Goal: Use online tool/utility: Utilize a website feature to perform a specific function

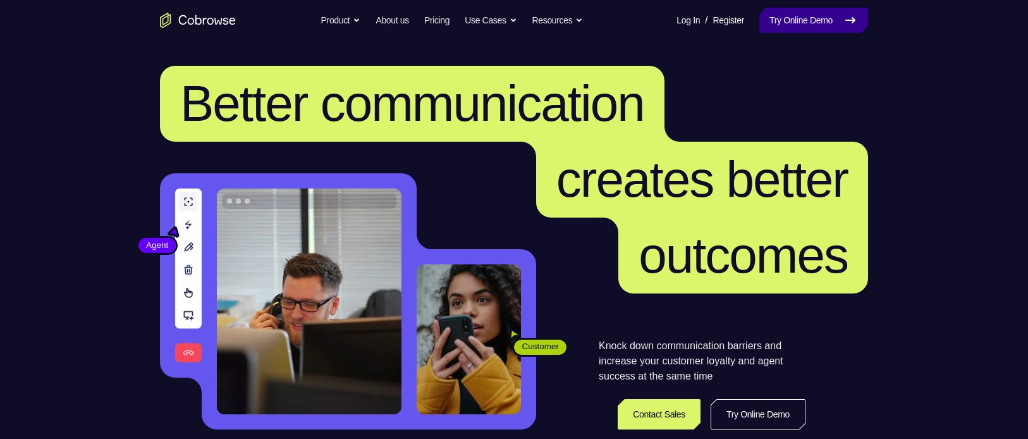
click at [772, 16] on link "Try Online Demo" at bounding box center [813, 20] width 109 height 25
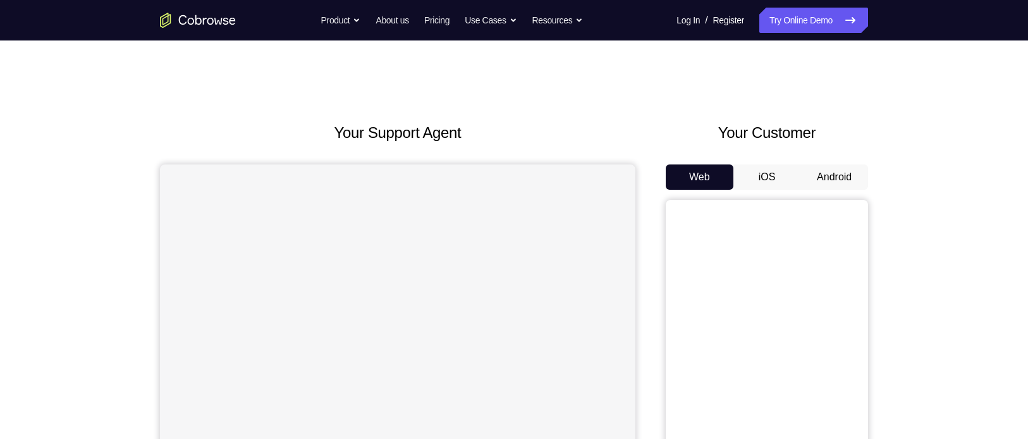
click at [828, 172] on button "Android" at bounding box center [834, 176] width 68 height 25
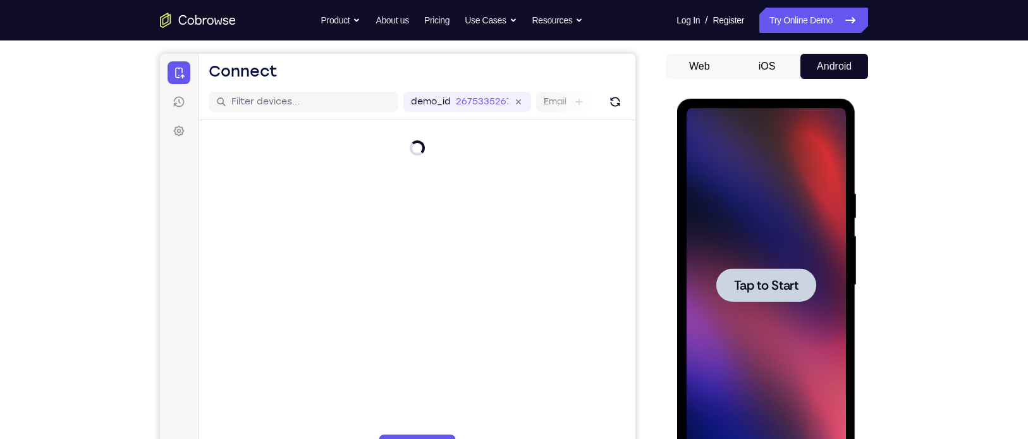
click at [763, 271] on div at bounding box center [765, 284] width 100 height 33
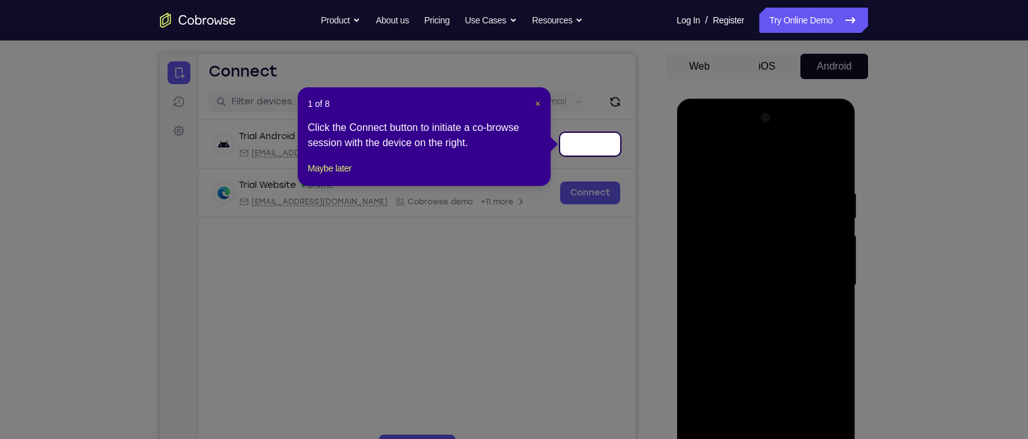
click at [539, 104] on span "×" at bounding box center [537, 104] width 5 height 10
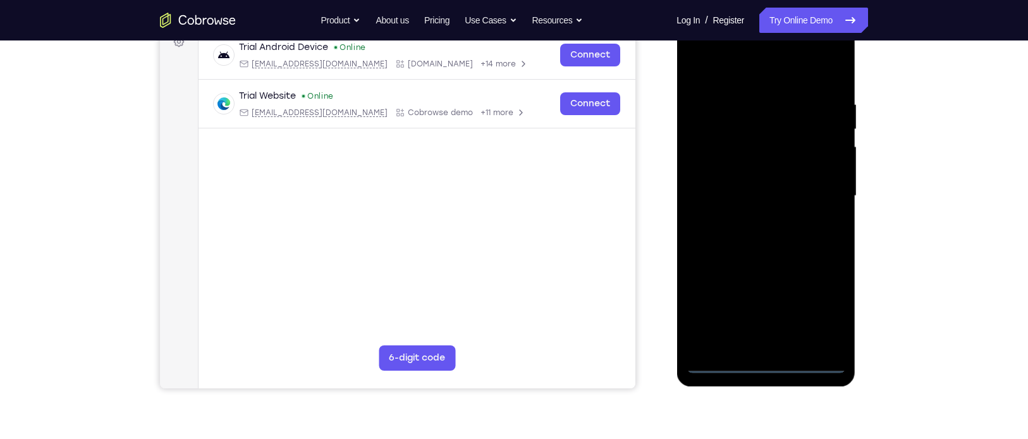
scroll to position [203, 0]
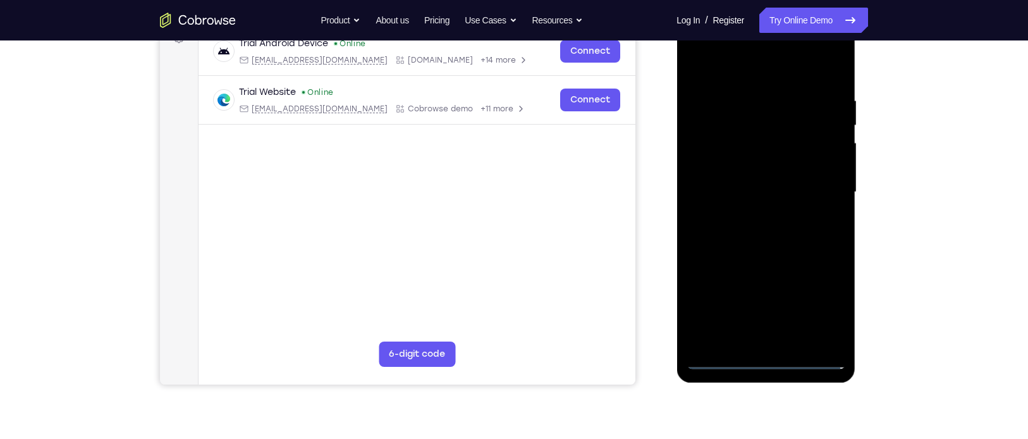
click at [763, 351] on div at bounding box center [765, 192] width 159 height 354
click at [763, 361] on div at bounding box center [765, 192] width 159 height 354
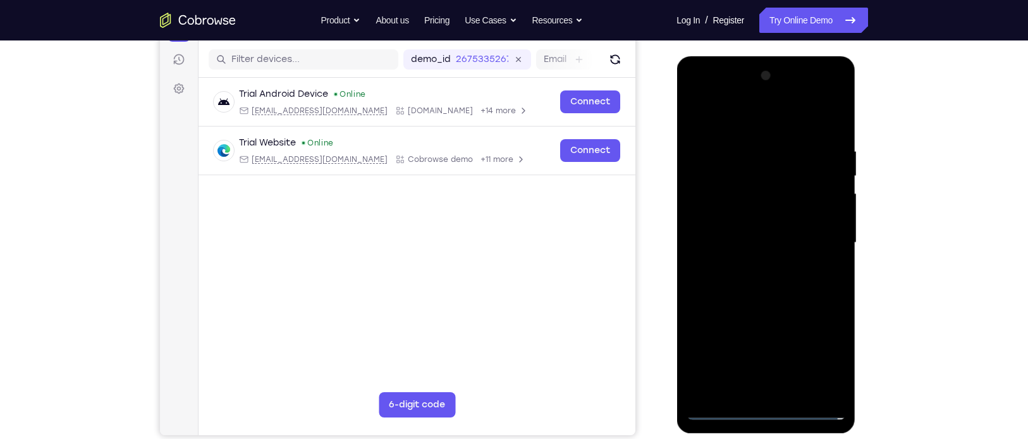
click at [825, 351] on div at bounding box center [765, 243] width 159 height 354
click at [719, 103] on div at bounding box center [765, 243] width 159 height 354
click at [822, 239] on div at bounding box center [765, 243] width 159 height 354
click at [750, 263] on div at bounding box center [765, 243] width 159 height 354
click at [732, 231] on div at bounding box center [765, 243] width 159 height 354
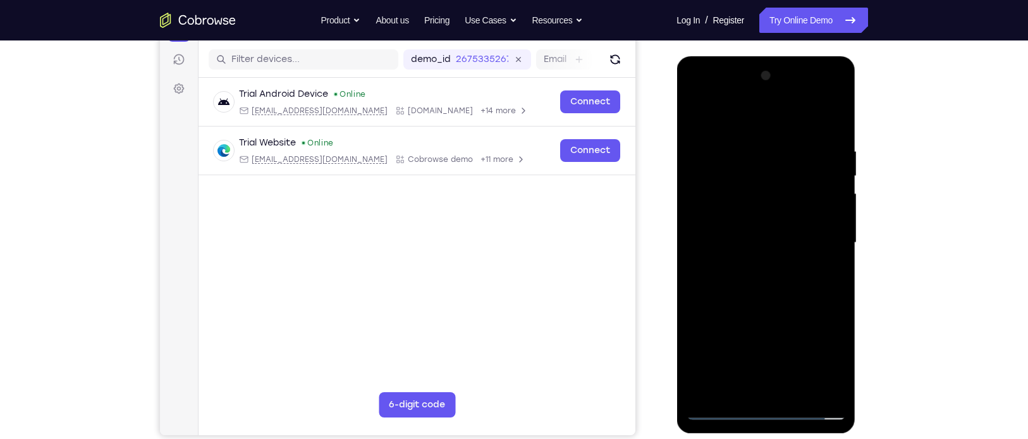
click at [717, 216] on div at bounding box center [765, 243] width 159 height 354
click at [734, 246] on div at bounding box center [765, 243] width 159 height 354
drag, startPoint x: 750, startPoint y: 114, endPoint x: 916, endPoint y: 131, distance: 167.1
click at [856, 131] on html "Online web based iOS Simulators and Android Emulators. Run iPhone, iPad, Mobile…" at bounding box center [766, 245] width 180 height 379
click at [833, 122] on div at bounding box center [765, 243] width 159 height 354
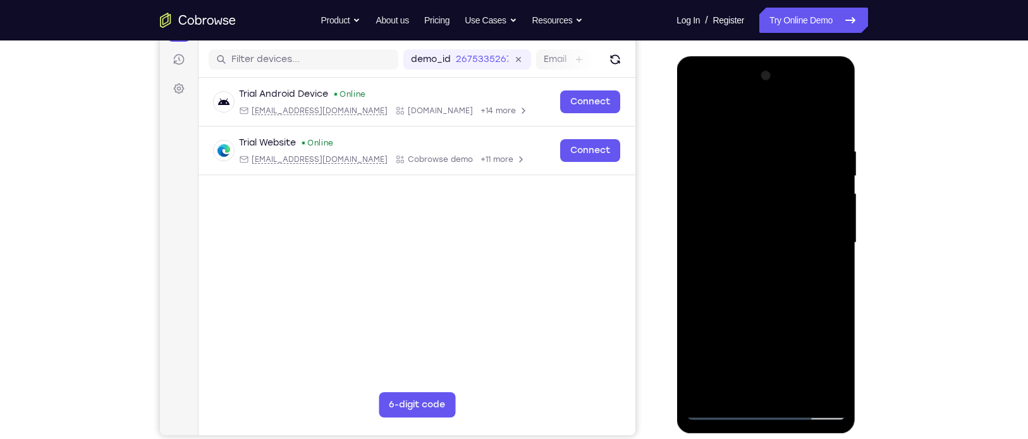
click at [746, 148] on div at bounding box center [765, 243] width 159 height 354
click at [837, 226] on div at bounding box center [765, 243] width 159 height 354
click at [834, 226] on div at bounding box center [765, 243] width 159 height 354
click at [688, 240] on div at bounding box center [765, 243] width 159 height 354
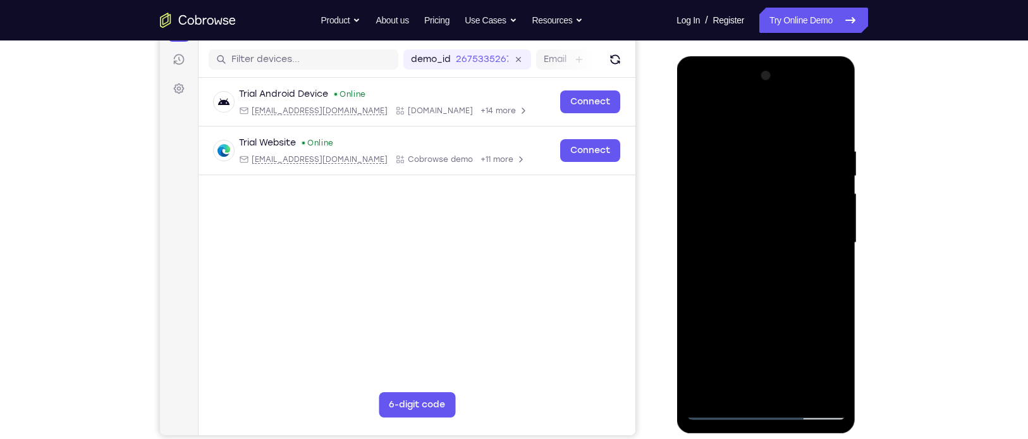
click at [688, 240] on div at bounding box center [765, 243] width 159 height 354
click at [843, 200] on div at bounding box center [765, 243] width 159 height 354
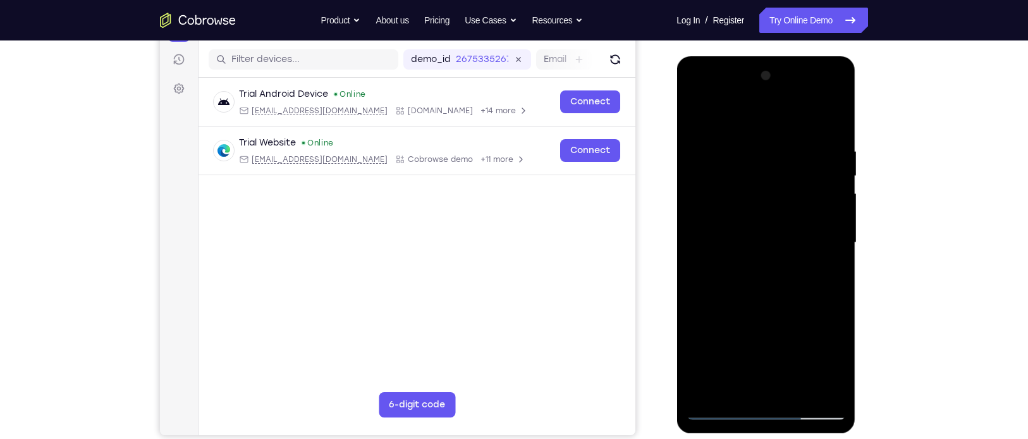
click at [843, 200] on div at bounding box center [765, 243] width 159 height 354
click at [833, 222] on div at bounding box center [765, 243] width 159 height 354
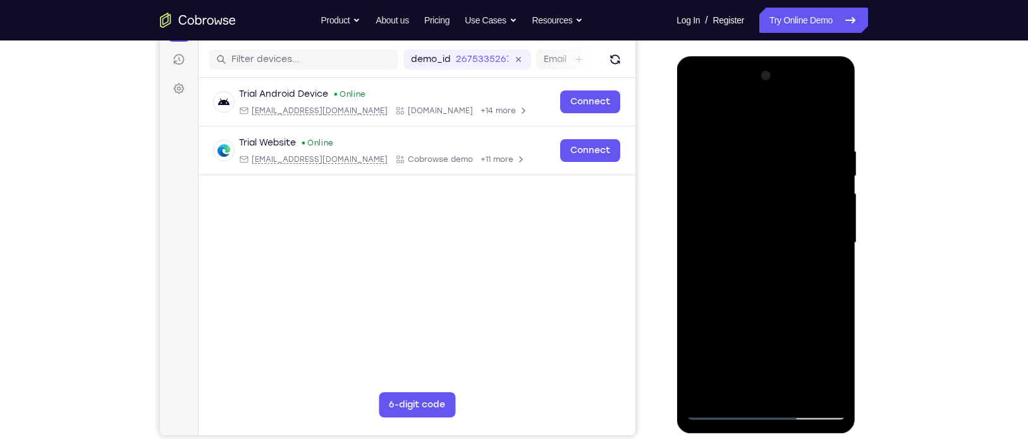
click at [833, 222] on div at bounding box center [765, 243] width 159 height 354
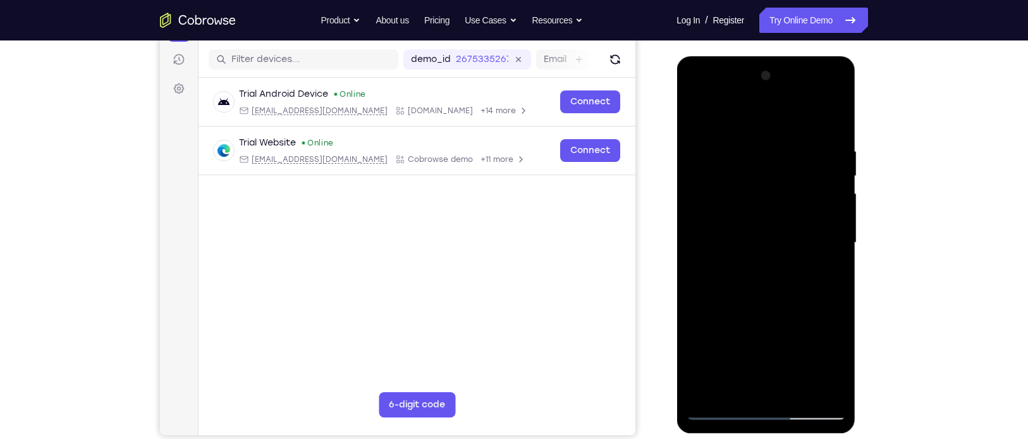
click at [694, 234] on div at bounding box center [765, 243] width 159 height 354
click at [830, 200] on div at bounding box center [765, 243] width 159 height 354
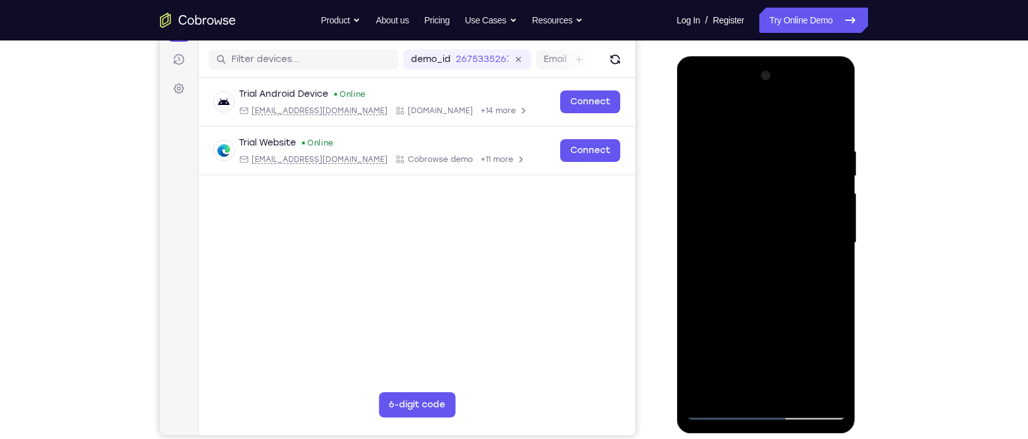
click at [830, 200] on div at bounding box center [765, 243] width 159 height 354
click at [829, 229] on div at bounding box center [765, 243] width 159 height 354
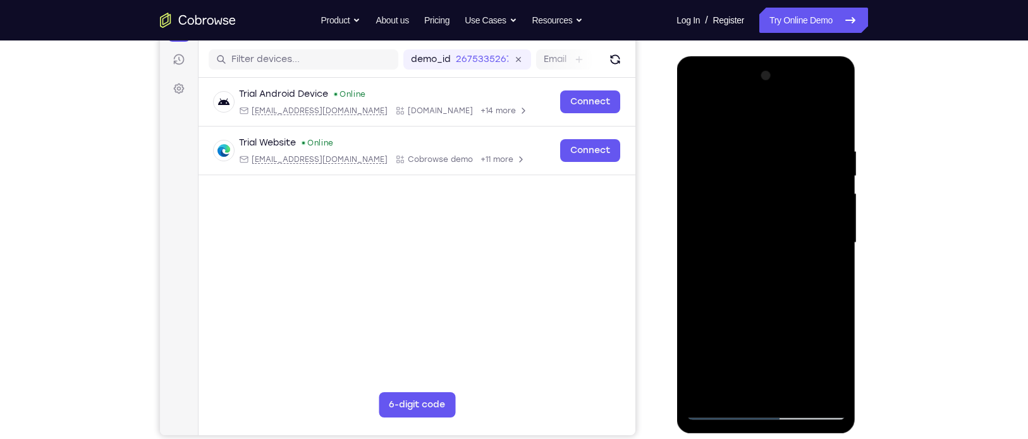
click at [829, 229] on div at bounding box center [765, 243] width 159 height 354
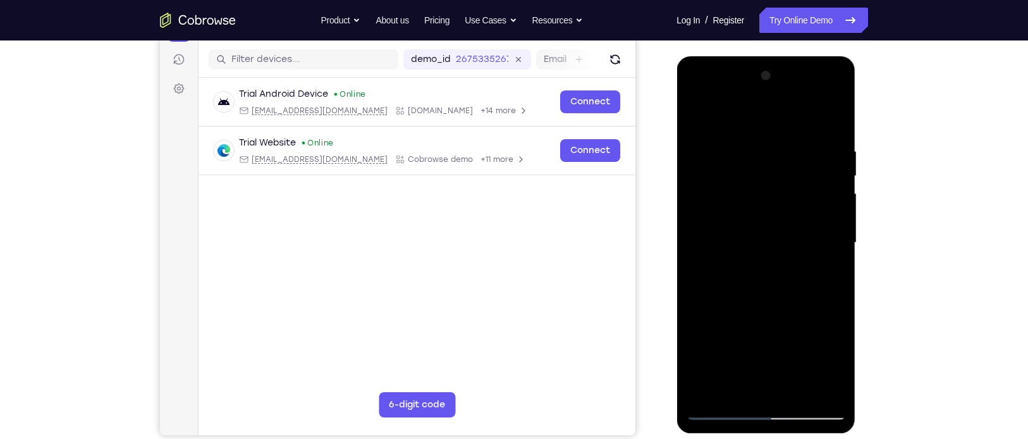
click at [829, 229] on div at bounding box center [765, 243] width 159 height 354
drag, startPoint x: 830, startPoint y: 228, endPoint x: 714, endPoint y: 221, distance: 115.9
click at [714, 221] on div at bounding box center [765, 243] width 159 height 354
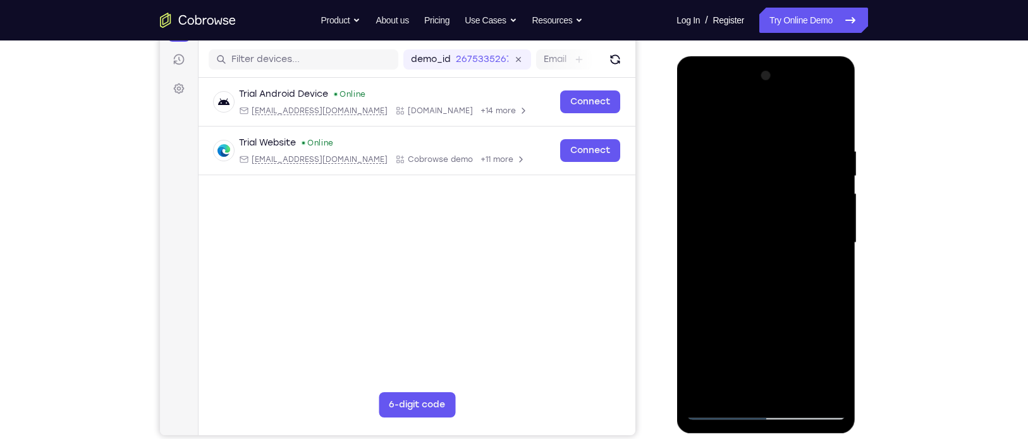
drag, startPoint x: 831, startPoint y: 222, endPoint x: 704, endPoint y: 244, distance: 128.8
click at [704, 244] on div at bounding box center [765, 243] width 159 height 354
click at [829, 212] on div at bounding box center [765, 243] width 159 height 354
click at [834, 244] on div at bounding box center [765, 243] width 159 height 354
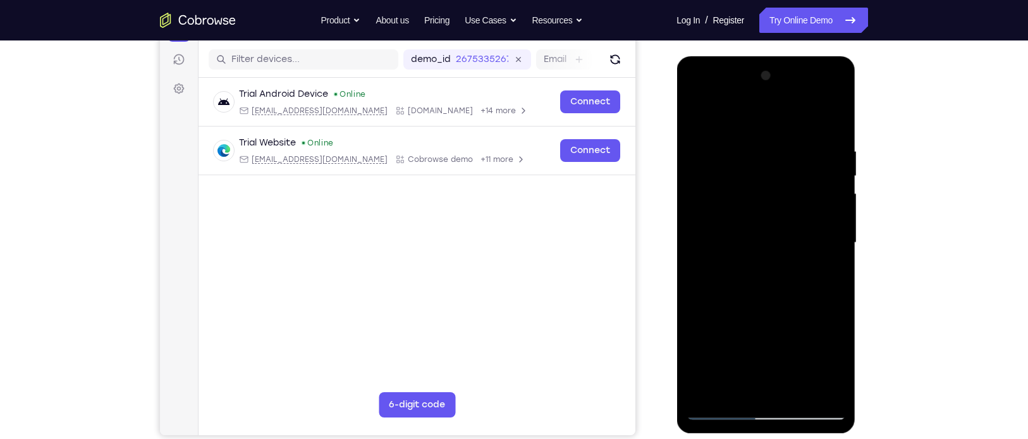
click at [834, 244] on div at bounding box center [765, 243] width 159 height 354
click at [695, 262] on div at bounding box center [765, 243] width 159 height 354
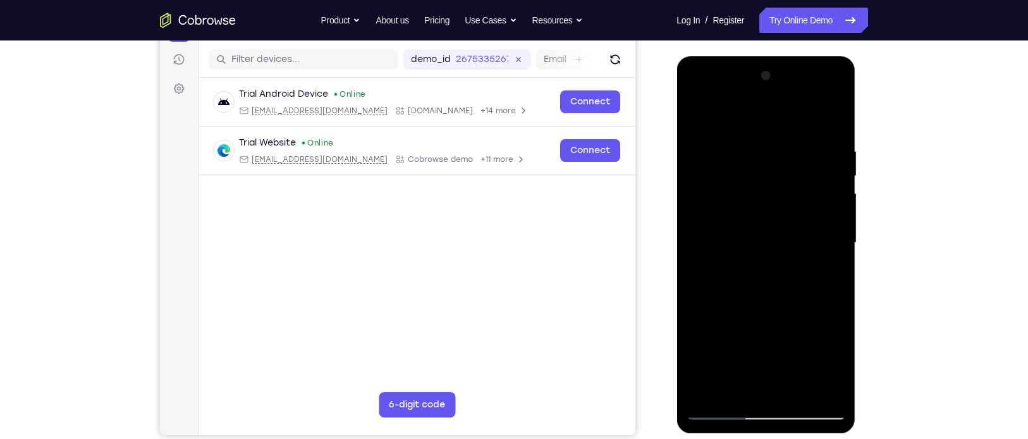
click at [679, 268] on div at bounding box center [765, 244] width 179 height 377
click at [689, 265] on div at bounding box center [765, 243] width 159 height 354
click at [744, 385] on div at bounding box center [765, 243] width 159 height 354
click at [755, 267] on div at bounding box center [765, 243] width 159 height 354
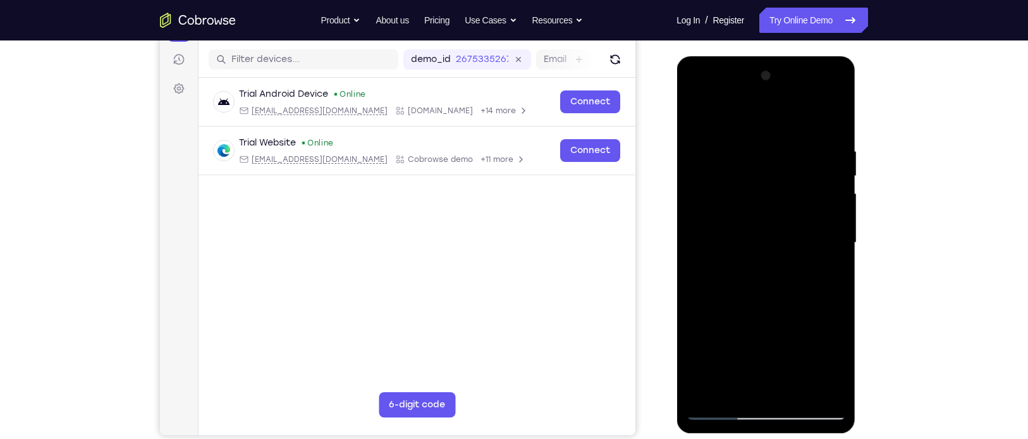
click at [786, 386] on div at bounding box center [765, 243] width 159 height 354
click at [828, 387] on div at bounding box center [765, 243] width 159 height 354
click at [828, 318] on div at bounding box center [765, 243] width 159 height 354
click at [830, 118] on div at bounding box center [765, 243] width 159 height 354
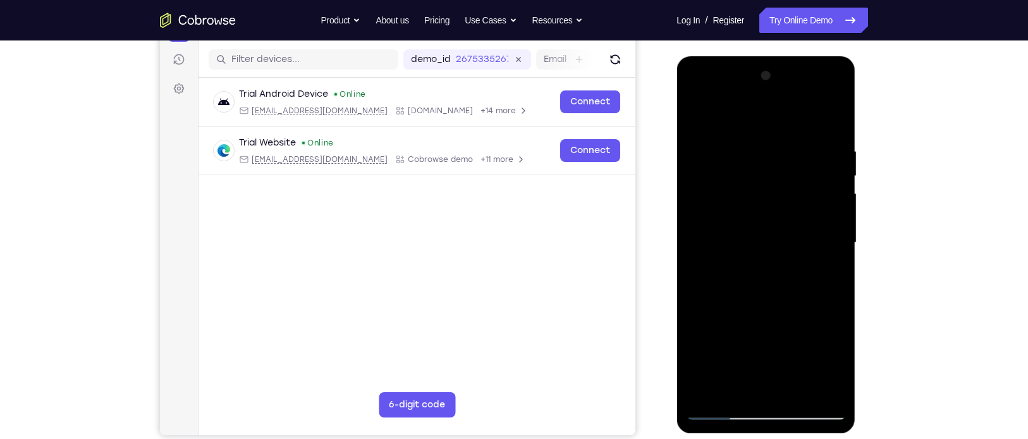
click at [795, 389] on div at bounding box center [765, 243] width 159 height 354
click at [771, 305] on div at bounding box center [765, 243] width 159 height 354
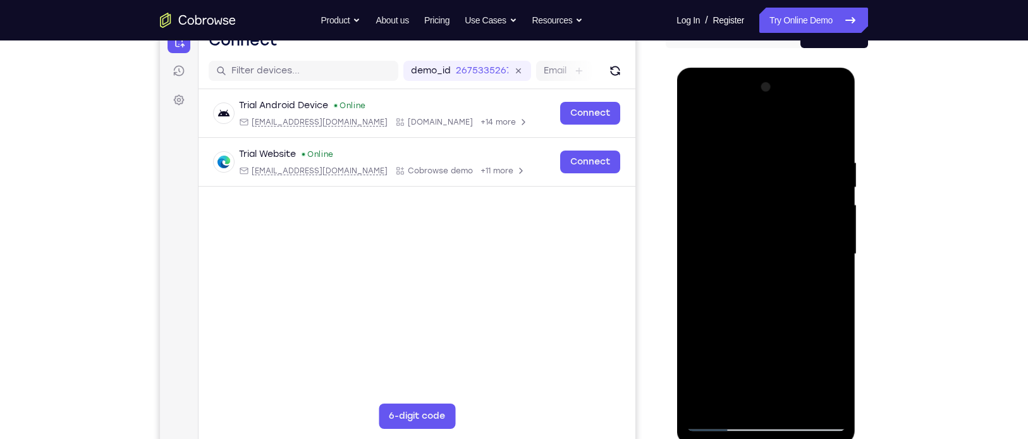
scroll to position [140, 0]
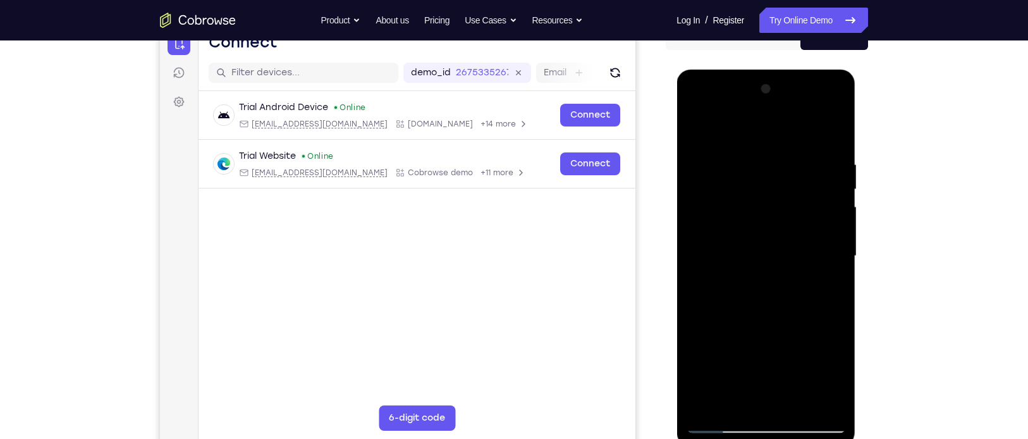
drag, startPoint x: 797, startPoint y: 184, endPoint x: 707, endPoint y: 196, distance: 90.5
click at [707, 196] on div at bounding box center [765, 256] width 159 height 354
drag, startPoint x: 810, startPoint y: 185, endPoint x: 741, endPoint y: 196, distance: 70.4
click at [741, 196] on div at bounding box center [765, 256] width 159 height 354
drag, startPoint x: 809, startPoint y: 185, endPoint x: 731, endPoint y: 191, distance: 78.7
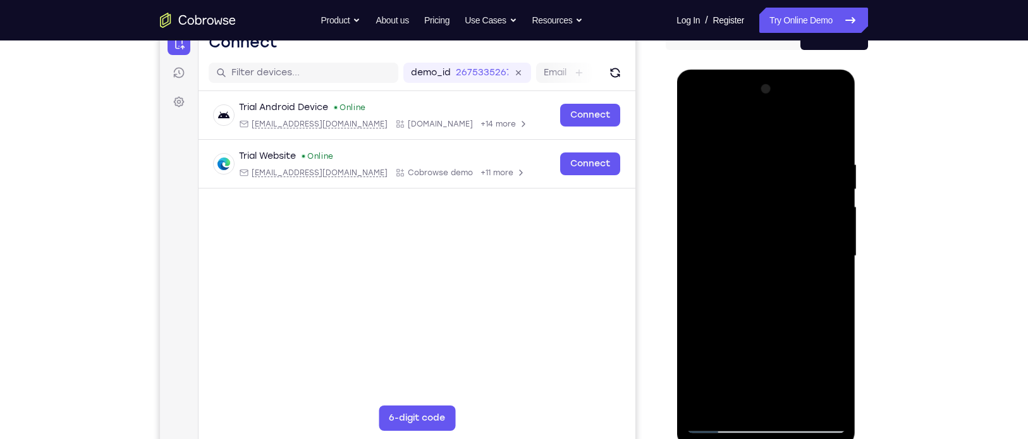
click at [731, 191] on div at bounding box center [765, 256] width 159 height 354
drag, startPoint x: 808, startPoint y: 187, endPoint x: 726, endPoint y: 200, distance: 83.2
click at [726, 200] on div at bounding box center [765, 256] width 159 height 354
drag, startPoint x: 804, startPoint y: 191, endPoint x: 748, endPoint y: 205, distance: 57.8
click at [748, 205] on div at bounding box center [765, 256] width 159 height 354
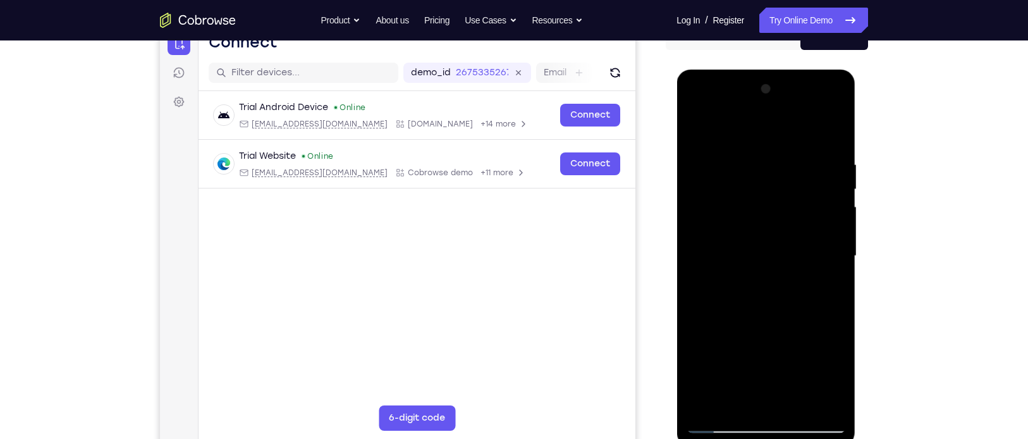
drag, startPoint x: 809, startPoint y: 185, endPoint x: 755, endPoint y: 182, distance: 54.4
click at [755, 182] on div at bounding box center [765, 256] width 159 height 354
drag, startPoint x: 799, startPoint y: 173, endPoint x: 747, endPoint y: 178, distance: 52.8
click at [747, 178] on div at bounding box center [765, 256] width 159 height 354
drag, startPoint x: 810, startPoint y: 174, endPoint x: 756, endPoint y: 185, distance: 54.8
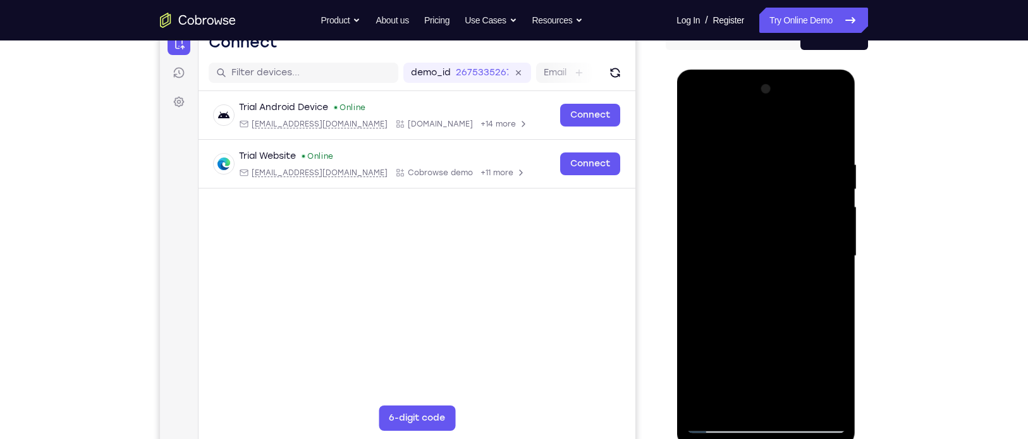
click at [756, 185] on div at bounding box center [765, 256] width 159 height 354
drag, startPoint x: 810, startPoint y: 184, endPoint x: 729, endPoint y: 209, distance: 84.8
click at [729, 209] on div at bounding box center [765, 256] width 159 height 354
drag, startPoint x: 810, startPoint y: 185, endPoint x: 753, endPoint y: 185, distance: 56.3
click at [753, 185] on div at bounding box center [765, 256] width 159 height 354
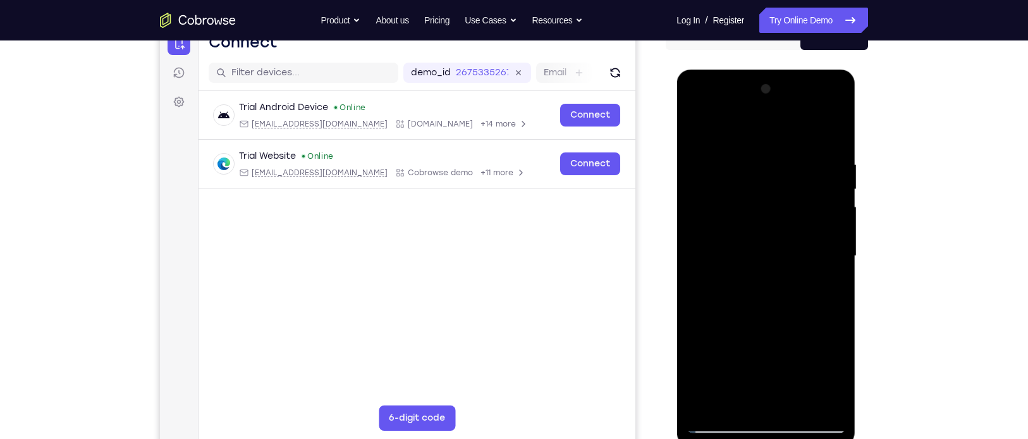
drag, startPoint x: 813, startPoint y: 180, endPoint x: 825, endPoint y: 167, distance: 18.3
click at [825, 167] on div at bounding box center [765, 256] width 159 height 354
drag, startPoint x: 805, startPoint y: 185, endPoint x: 741, endPoint y: 185, distance: 64.5
click at [741, 185] on div at bounding box center [765, 256] width 159 height 354
drag, startPoint x: 804, startPoint y: 190, endPoint x: 731, endPoint y: 184, distance: 73.5
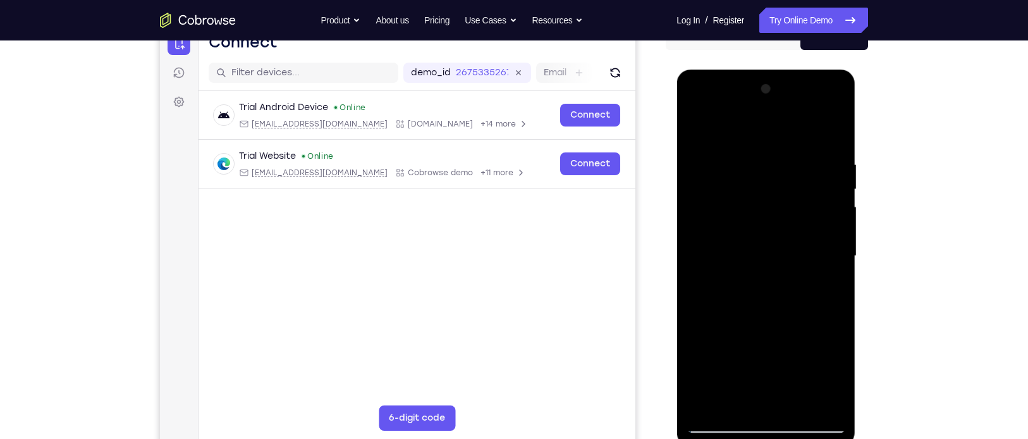
click at [731, 184] on div at bounding box center [765, 256] width 159 height 354
drag, startPoint x: 806, startPoint y: 186, endPoint x: 732, endPoint y: 197, distance: 75.3
click at [732, 197] on div at bounding box center [765, 256] width 159 height 354
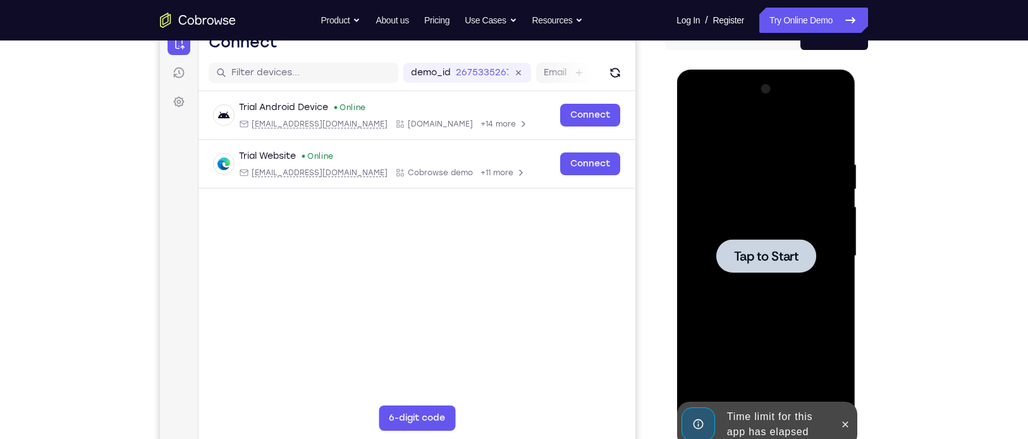
drag, startPoint x: 806, startPoint y: 191, endPoint x: 724, endPoint y: 193, distance: 82.2
click at [724, 70] on div "Tap to Start" at bounding box center [765, 70] width 179 height 0
click at [739, 239] on div at bounding box center [765, 255] width 100 height 33
click at [846, 421] on icon at bounding box center [845, 424] width 6 height 6
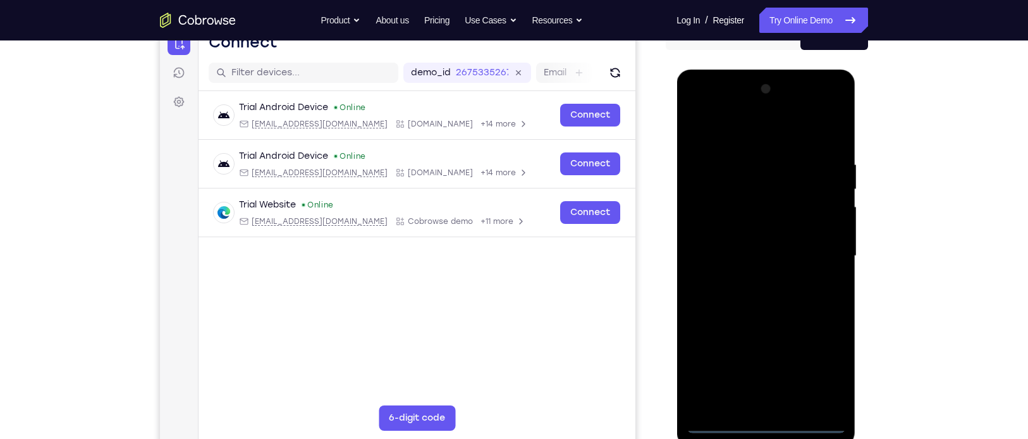
click at [765, 416] on div at bounding box center [765, 256] width 159 height 354
click at [770, 424] on div at bounding box center [765, 256] width 159 height 354
click at [832, 368] on div at bounding box center [765, 256] width 159 height 354
click at [701, 109] on div at bounding box center [765, 256] width 159 height 354
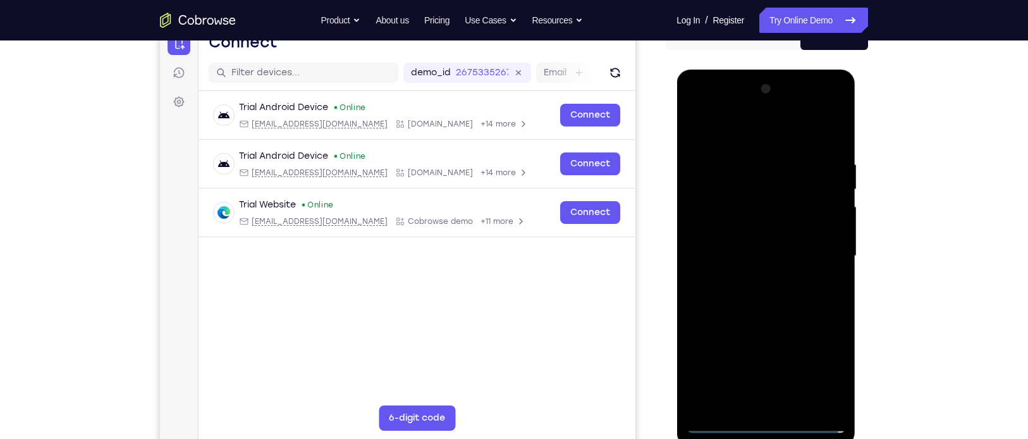
click at [820, 253] on div at bounding box center [765, 256] width 159 height 354
click at [750, 277] on div at bounding box center [765, 256] width 159 height 354
click at [729, 242] on div at bounding box center [765, 256] width 159 height 354
click at [718, 234] on div at bounding box center [765, 256] width 159 height 354
click at [727, 253] on div at bounding box center [765, 256] width 159 height 354
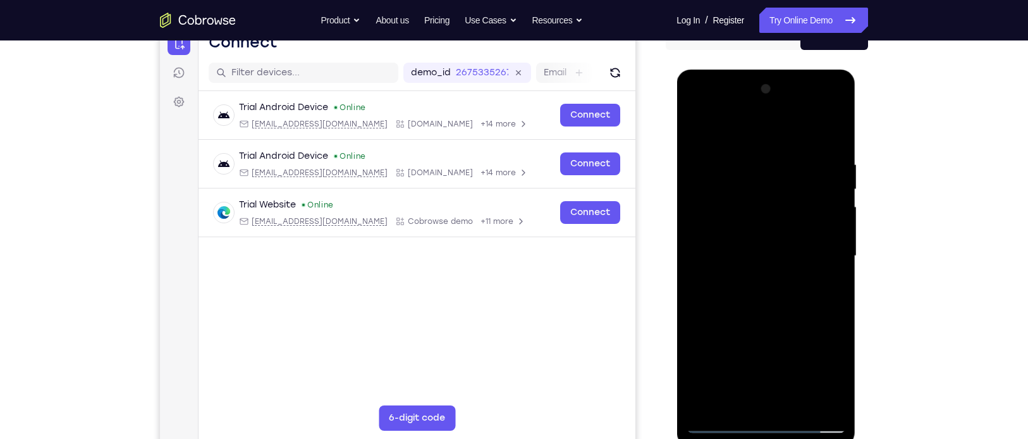
drag, startPoint x: 720, startPoint y: 131, endPoint x: 799, endPoint y: -61, distance: 208.3
click at [799, 70] on html "Online web based iOS Simulators and Android Emulators. Run iPhone, iPad, Mobile…" at bounding box center [766, 259] width 180 height 379
click at [759, 231] on div at bounding box center [765, 256] width 159 height 354
click at [716, 185] on div at bounding box center [765, 256] width 159 height 354
click at [735, 210] on div at bounding box center [765, 256] width 159 height 354
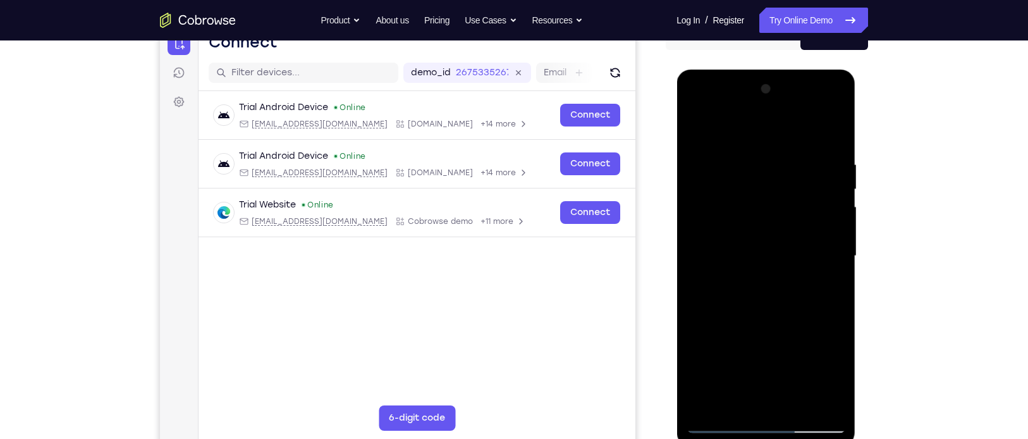
click at [835, 144] on div at bounding box center [765, 256] width 159 height 354
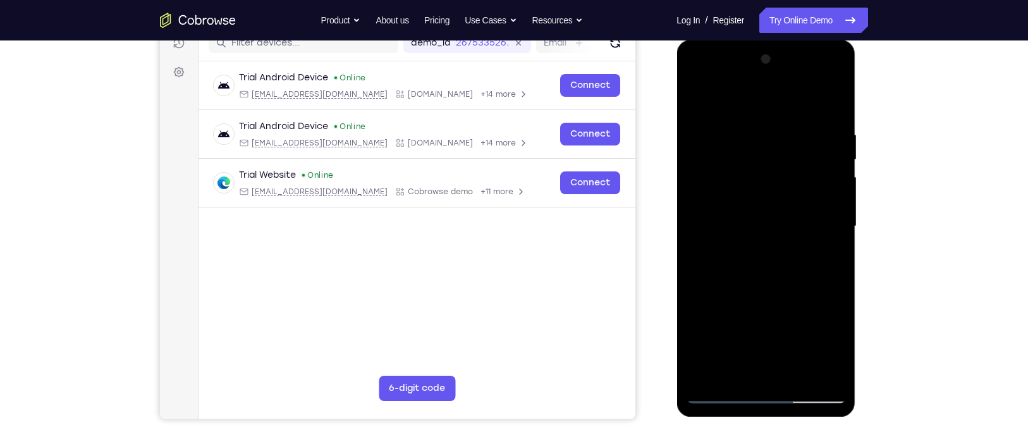
scroll to position [144, 0]
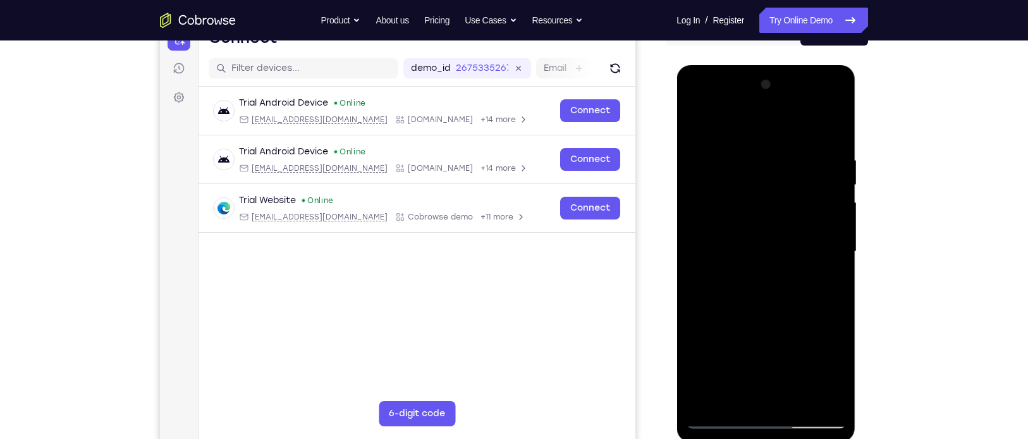
drag, startPoint x: 779, startPoint y: 288, endPoint x: 814, endPoint y: 137, distance: 154.4
click at [814, 137] on div at bounding box center [765, 252] width 159 height 354
drag, startPoint x: 757, startPoint y: 305, endPoint x: 795, endPoint y: 133, distance: 176.0
click at [795, 133] on div at bounding box center [765, 252] width 159 height 354
drag, startPoint x: 760, startPoint y: 352, endPoint x: 808, endPoint y: 120, distance: 236.9
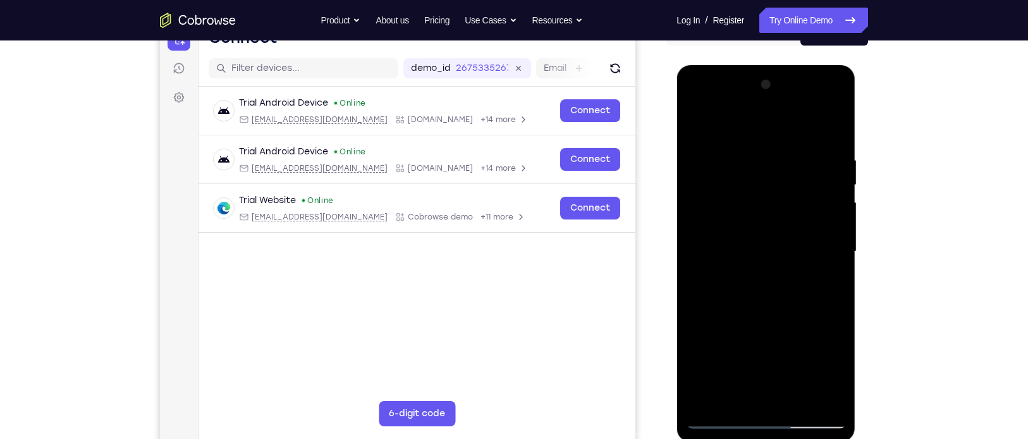
click at [808, 120] on div at bounding box center [765, 252] width 159 height 354
drag, startPoint x: 765, startPoint y: 228, endPoint x: 805, endPoint y: -1, distance: 232.2
click at [805, 65] on html "Online web based iOS Simulators and Android Emulators. Run iPhone, iPad, Mobile…" at bounding box center [766, 254] width 180 height 379
click at [800, 388] on div at bounding box center [765, 252] width 159 height 354
click at [796, 396] on div at bounding box center [765, 252] width 159 height 354
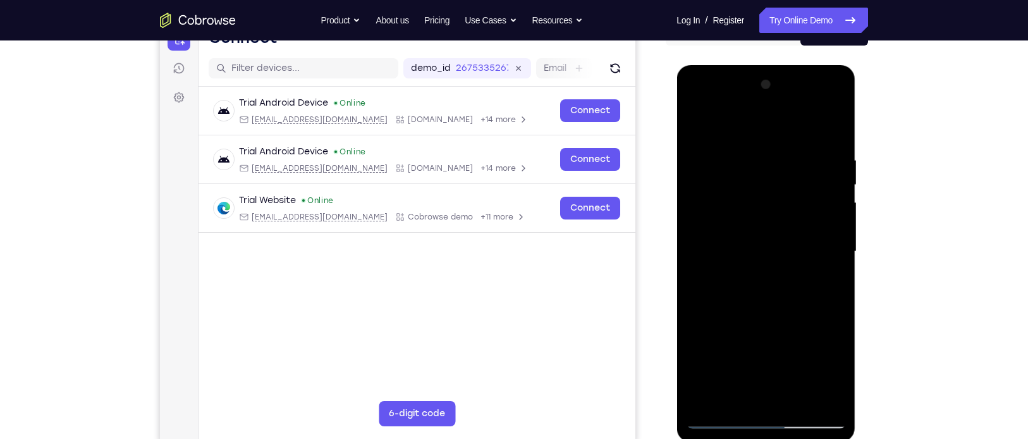
click at [785, 320] on div at bounding box center [765, 252] width 159 height 354
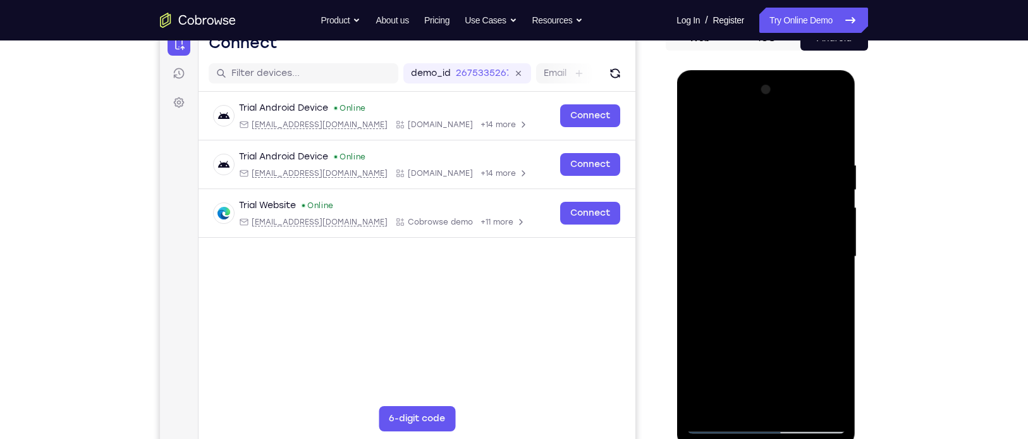
click at [760, 256] on div at bounding box center [765, 257] width 159 height 354
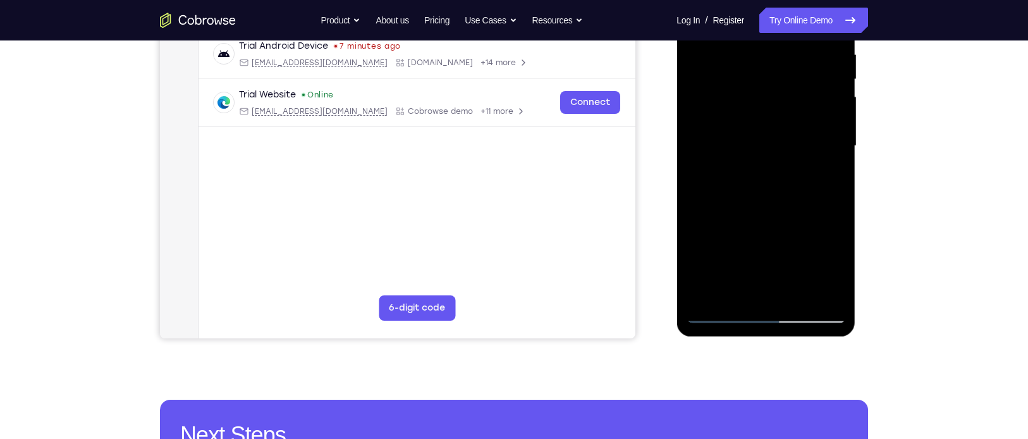
scroll to position [252, 0]
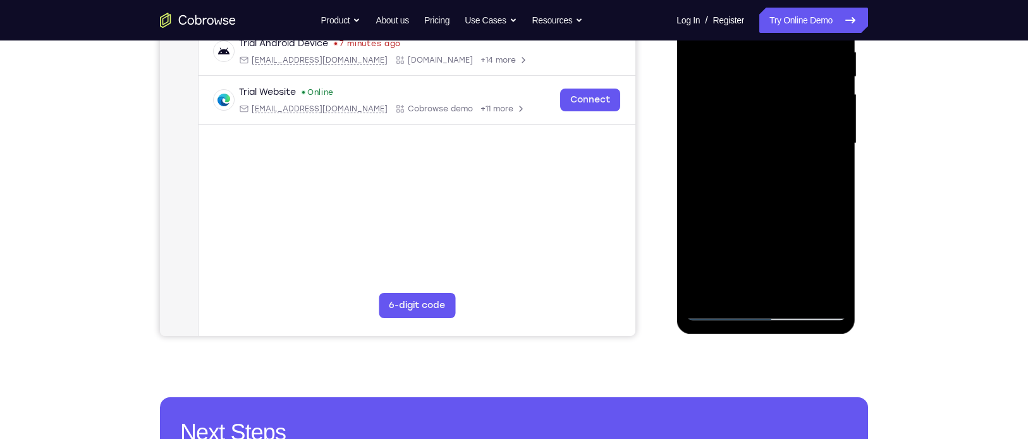
click at [827, 176] on div at bounding box center [765, 144] width 159 height 354
click at [720, 310] on div at bounding box center [765, 144] width 159 height 354
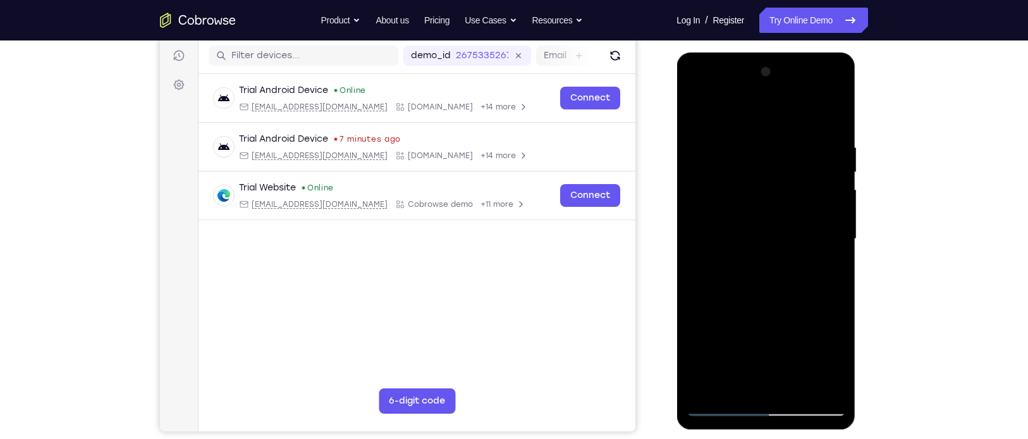
scroll to position [155, 0]
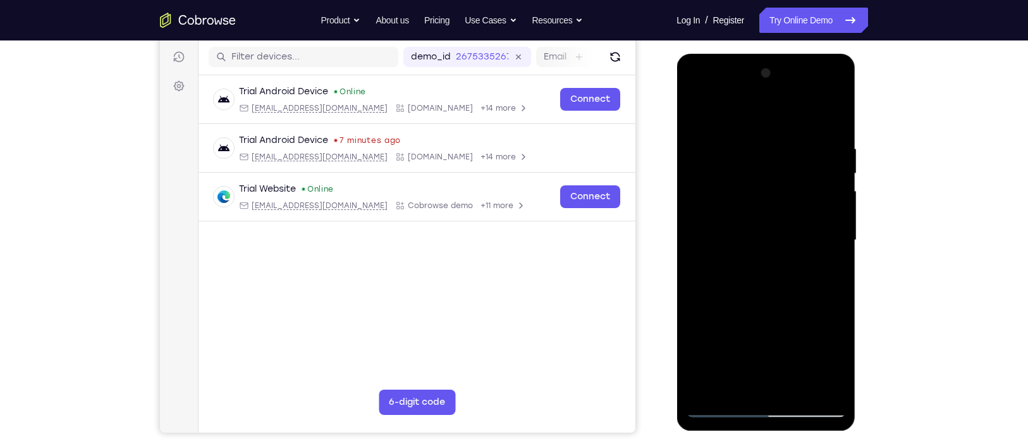
click at [698, 114] on div at bounding box center [765, 240] width 159 height 354
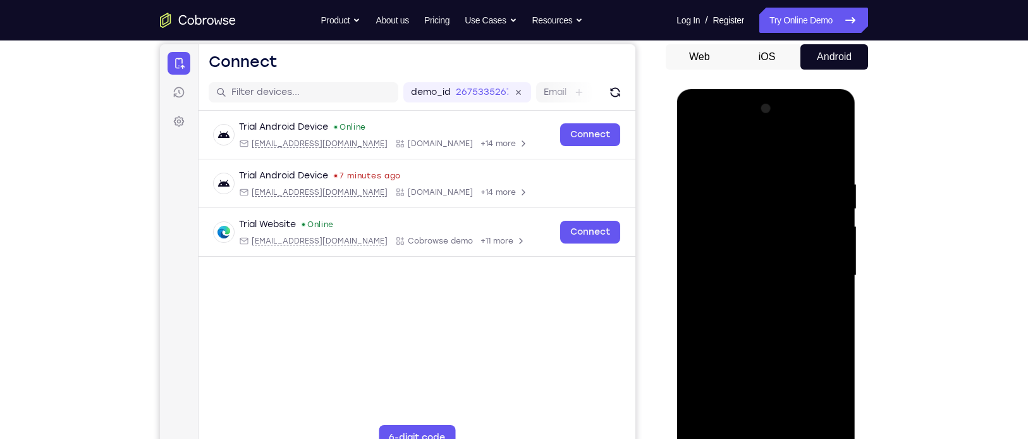
scroll to position [121, 0]
drag, startPoint x: 753, startPoint y: 200, endPoint x: 684, endPoint y: 212, distance: 69.8
click at [684, 212] on div at bounding box center [765, 276] width 179 height 377
drag, startPoint x: 730, startPoint y: 197, endPoint x: 816, endPoint y: 188, distance: 86.3
click at [816, 188] on div at bounding box center [765, 275] width 159 height 354
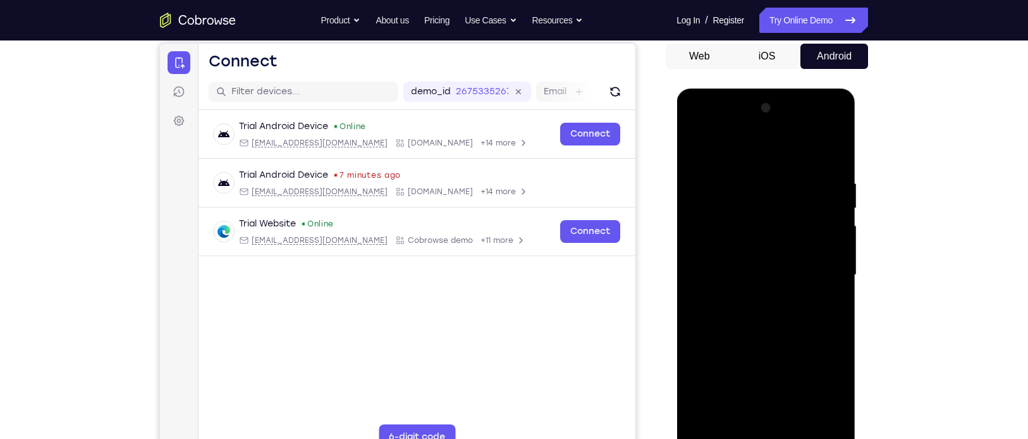
click at [708, 187] on div at bounding box center [765, 275] width 159 height 354
click at [753, 191] on div at bounding box center [765, 275] width 159 height 354
click at [755, 191] on div at bounding box center [765, 275] width 159 height 354
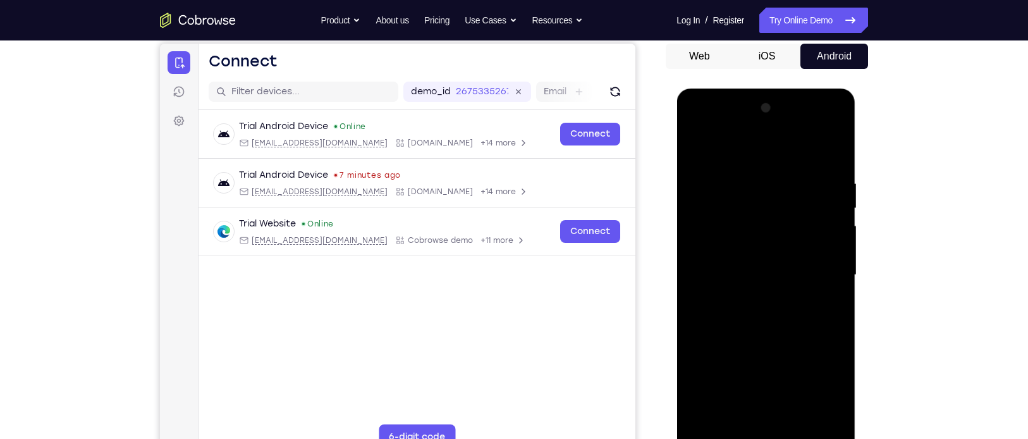
click at [755, 191] on div at bounding box center [765, 275] width 159 height 354
click at [691, 150] on div at bounding box center [765, 275] width 159 height 354
drag, startPoint x: 771, startPoint y: 209, endPoint x: 655, endPoint y: 196, distance: 117.0
click at [676, 196] on html "Online web based iOS Simulators and Android Emulators. Run iPhone, iPad, Mobile…" at bounding box center [766, 277] width 180 height 379
drag, startPoint x: 800, startPoint y: 197, endPoint x: 660, endPoint y: 200, distance: 140.3
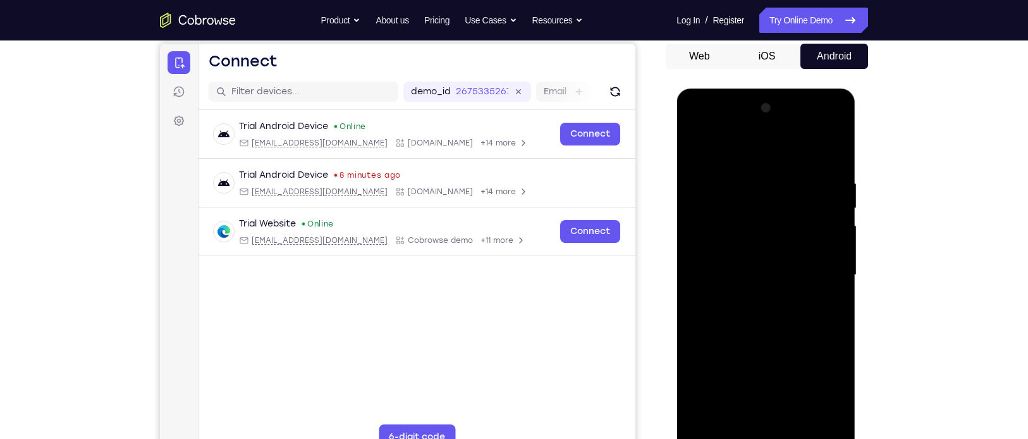
click at [676, 200] on html "Online web based iOS Simulators and Android Emulators. Run iPhone, iPad, Mobile…" at bounding box center [766, 277] width 180 height 379
drag, startPoint x: 798, startPoint y: 195, endPoint x: 583, endPoint y: 264, distance: 226.2
click at [676, 264] on html "Online web based iOS Simulators and Android Emulators. Run iPhone, iPad, Mobile…" at bounding box center [766, 277] width 180 height 379
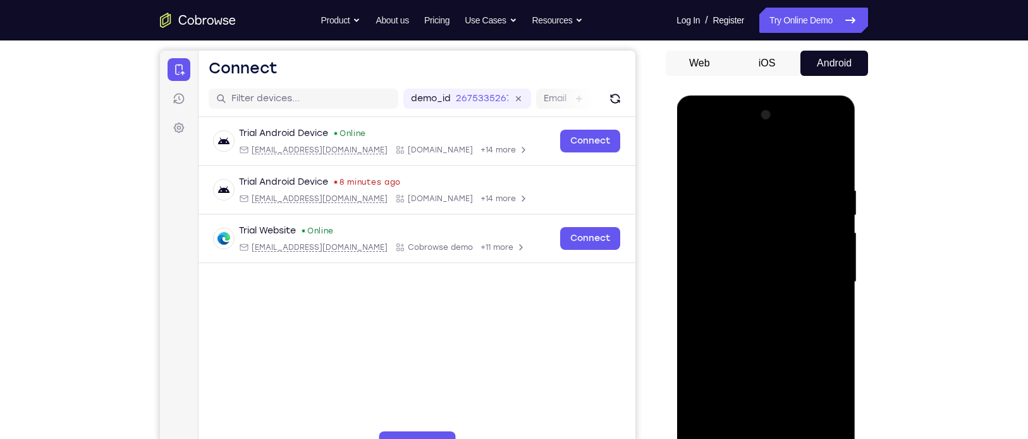
scroll to position [116, 0]
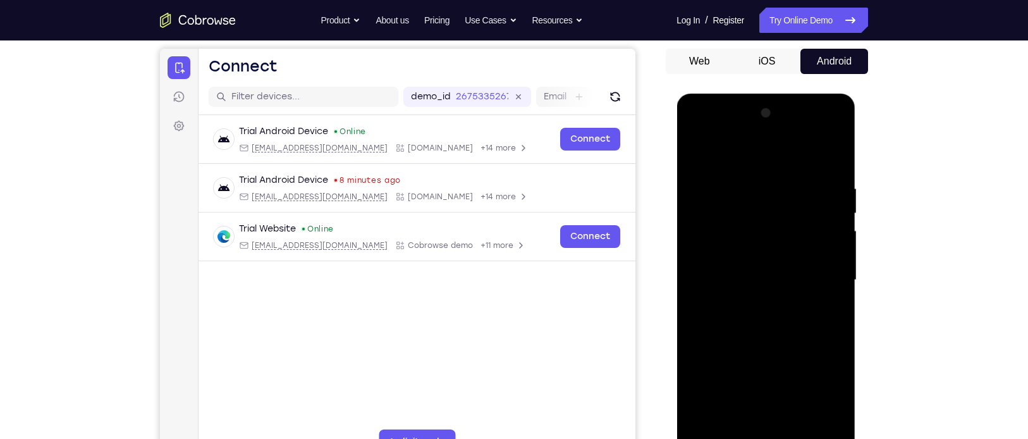
drag, startPoint x: 760, startPoint y: 329, endPoint x: 767, endPoint y: 293, distance: 36.7
click at [767, 293] on div at bounding box center [765, 280] width 159 height 354
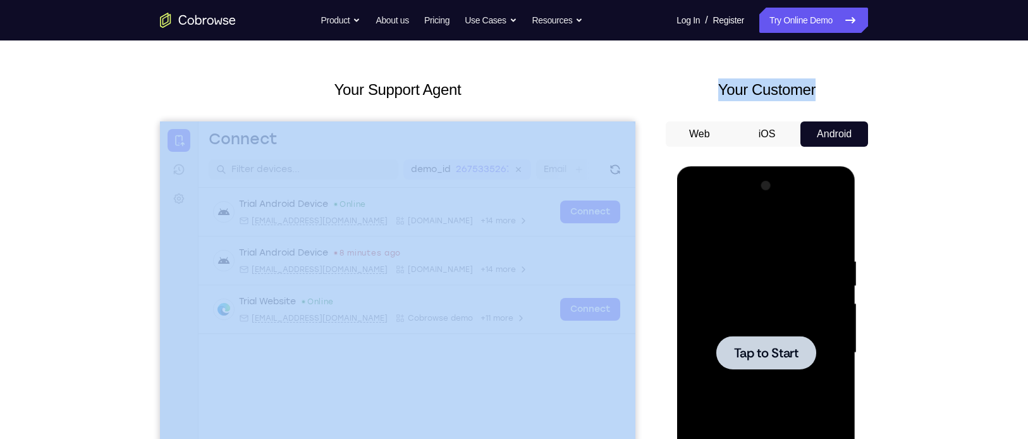
scroll to position [0, 0]
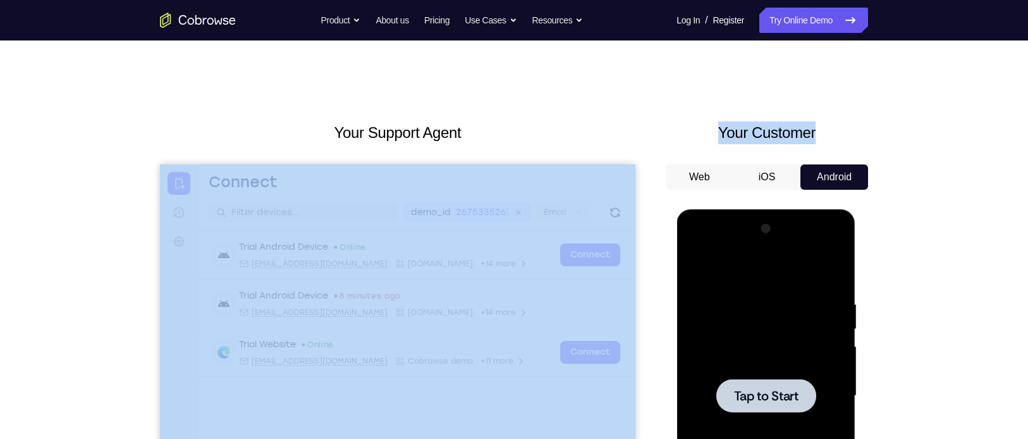
drag, startPoint x: 834, startPoint y: 82, endPoint x: 507, endPoint y: 98, distance: 326.5
